Goal: Task Accomplishment & Management: Manage account settings

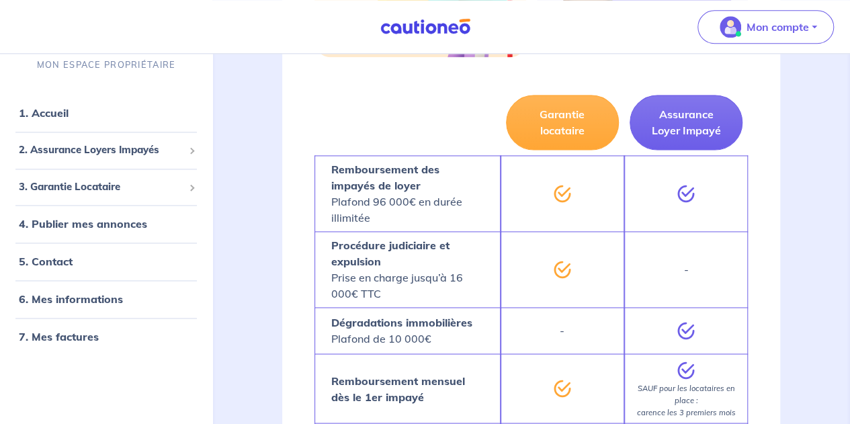
scroll to position [940, 0]
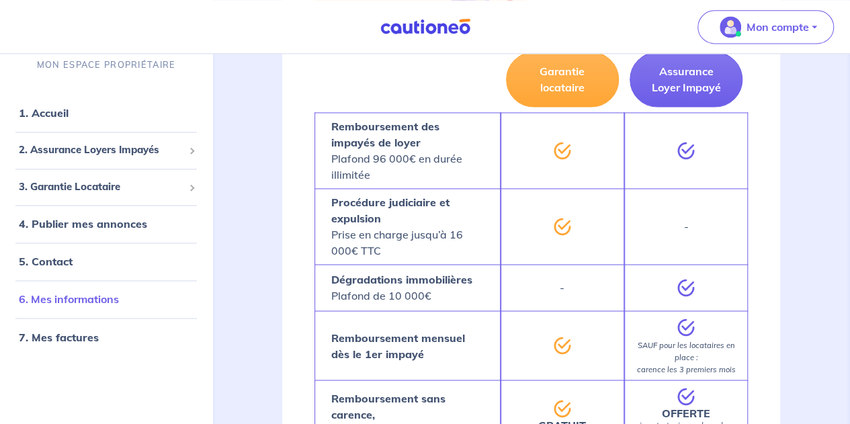
click at [85, 298] on link "6. Mes informations" at bounding box center [69, 298] width 100 height 13
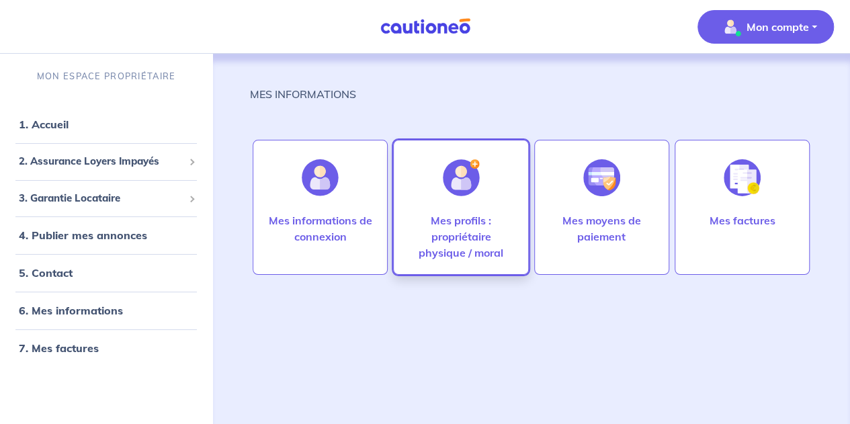
click at [469, 233] on p "Mes profils : propriétaire physique / moral" at bounding box center [460, 236] width 107 height 48
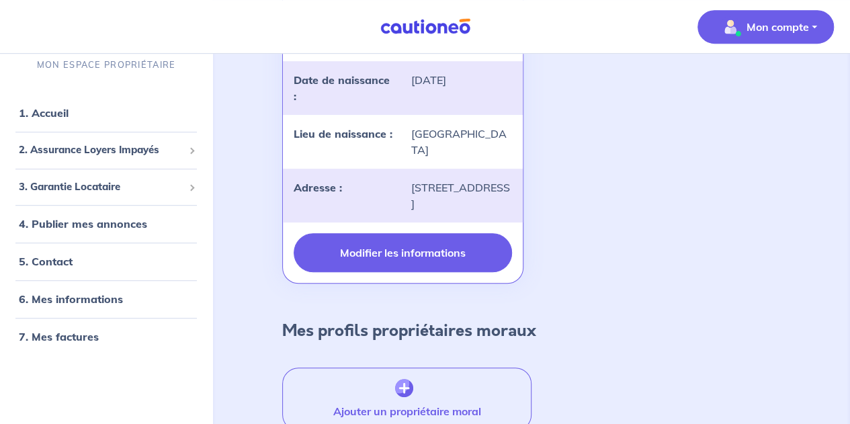
scroll to position [380, 0]
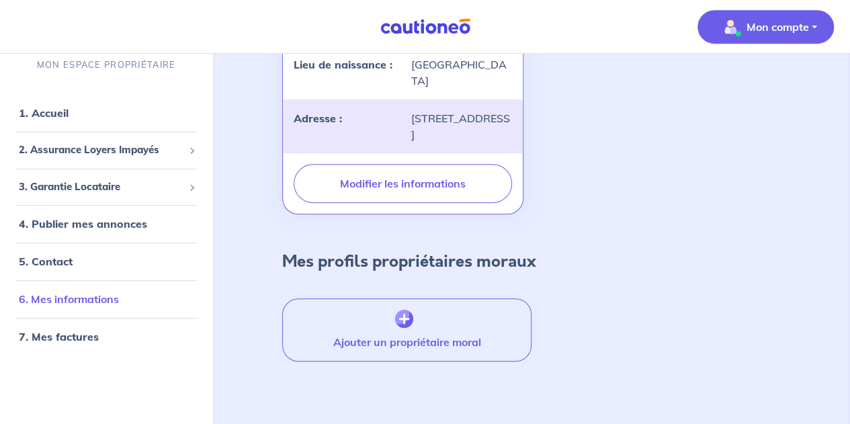
click at [79, 298] on link "6. Mes informations" at bounding box center [69, 298] width 100 height 13
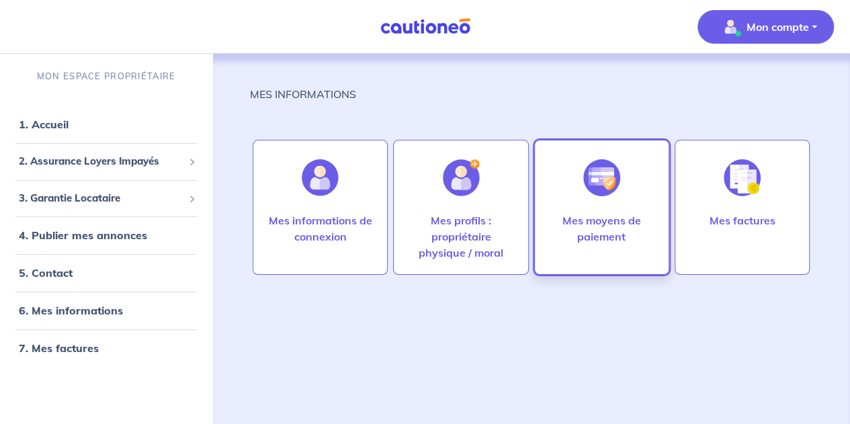
click at [591, 224] on p "Mes moyens de paiement" at bounding box center [601, 228] width 107 height 32
